Goal: Task Accomplishment & Management: Complete application form

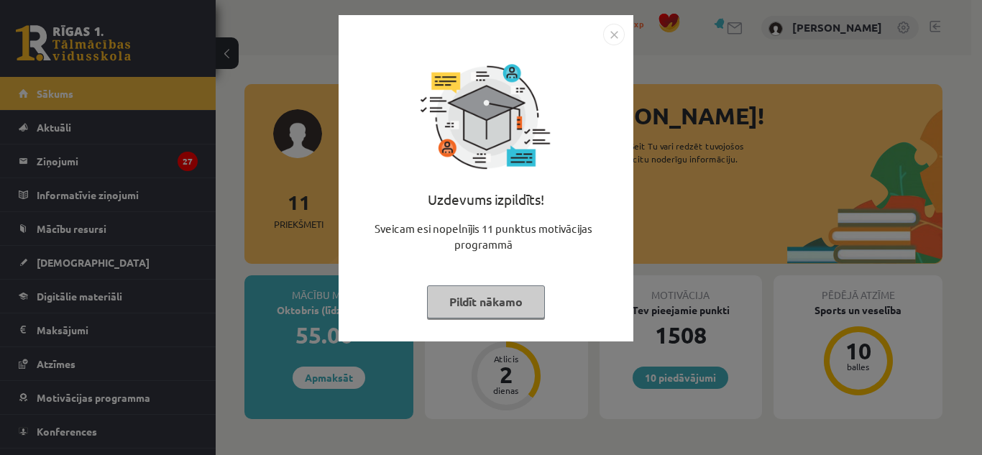
click at [610, 42] on img "Close" at bounding box center [614, 35] width 22 height 22
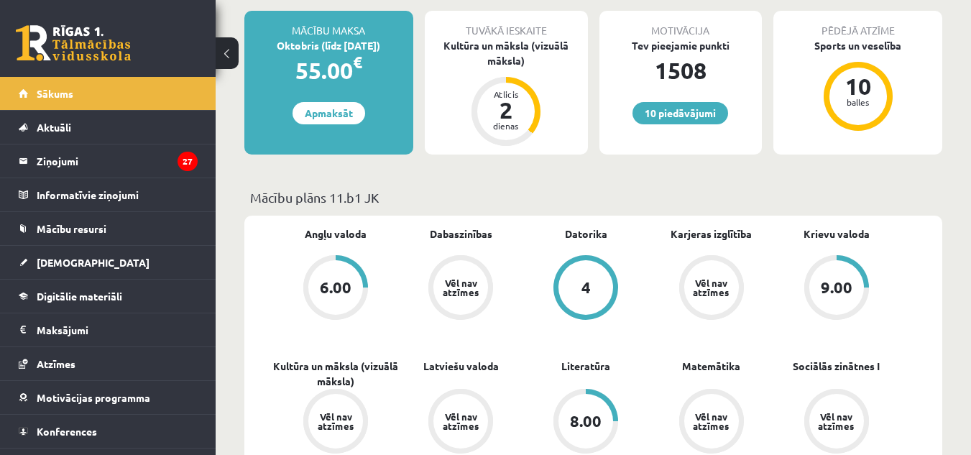
scroll to position [264, 0]
drag, startPoint x: 518, startPoint y: 69, endPoint x: 509, endPoint y: 55, distance: 16.8
click at [509, 55] on div "Tuvākā ieskaite Kultūra un māksla (vizuālā māksla) Atlicis 2 dienas" at bounding box center [506, 84] width 163 height 144
click at [509, 55] on div "Kultūra un māksla (vizuālā māksla)" at bounding box center [506, 54] width 163 height 30
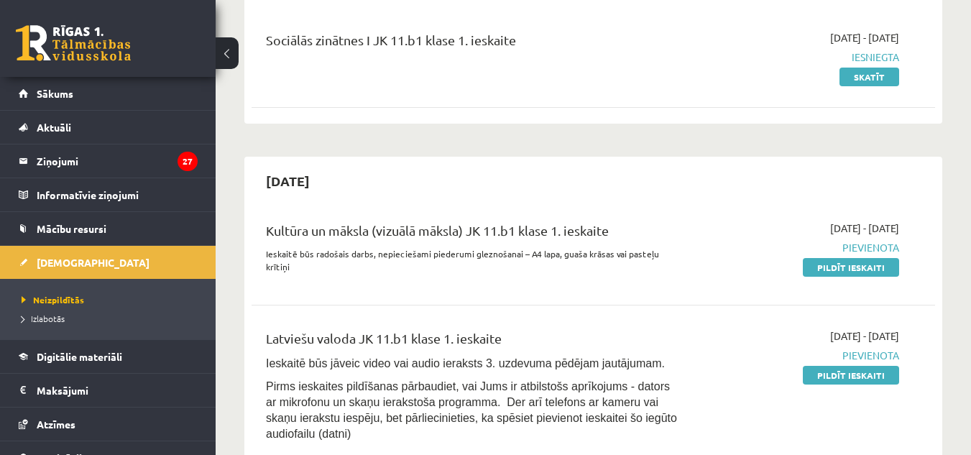
scroll to position [175, 0]
click at [557, 233] on div "Kultūra un māksla (vizuālā māksla) JK 11.b1 klase 1. ieskaite" at bounding box center [473, 234] width 415 height 27
click at [324, 188] on h2 "2025-10-15" at bounding box center [288, 182] width 73 height 34
click at [842, 268] on link "Pildīt ieskaiti" at bounding box center [851, 268] width 96 height 19
click at [491, 190] on div "2025-10-15" at bounding box center [594, 182] width 684 height 34
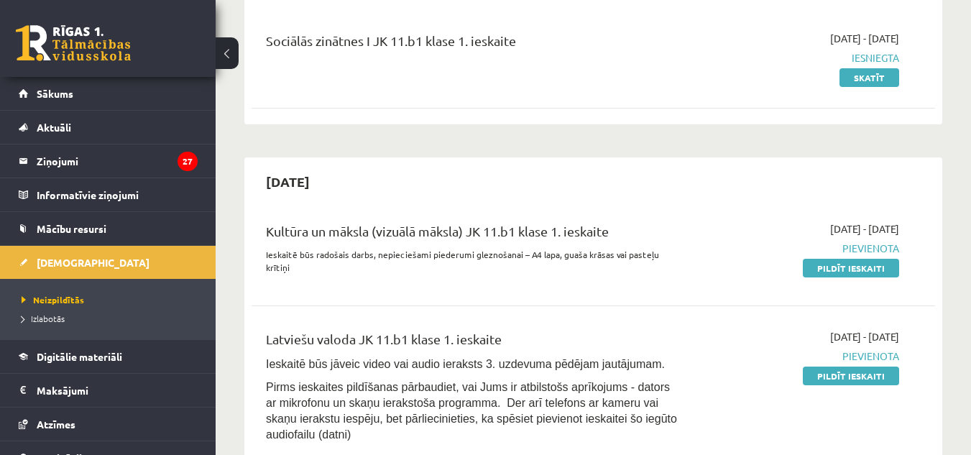
click at [431, 241] on div "Kultūra un māksla (vizuālā māksla) JK 11.b1 klase 1. ieskaite" at bounding box center [473, 234] width 415 height 27
click at [877, 254] on span "Pievienota" at bounding box center [800, 248] width 197 height 15
click at [872, 249] on span "Pievienota" at bounding box center [800, 248] width 197 height 15
